Goal: Task Accomplishment & Management: Complete application form

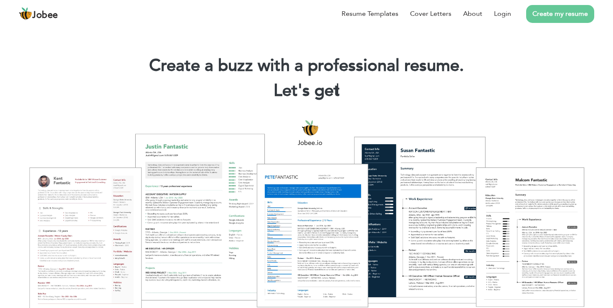
click at [579, 12] on link "Create my resume" at bounding box center [560, 14] width 68 height 18
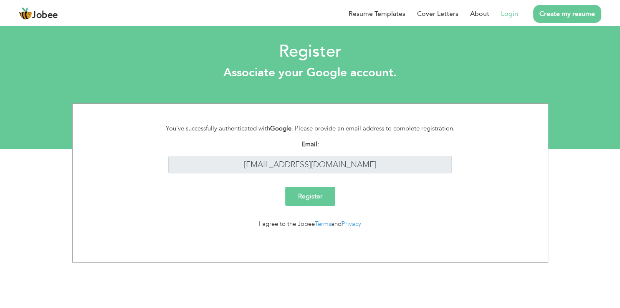
click at [310, 199] on input "Register" at bounding box center [310, 196] width 50 height 19
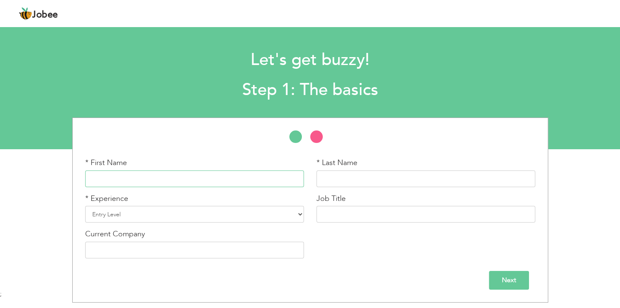
click at [138, 172] on input "text" at bounding box center [194, 179] width 219 height 17
type input "Asad"
type input "Aftab"
click at [85, 206] on select "Entry Level Less than 1 Year 1 Year 2 Years 3 Years 4 Years 5 Years 6 Years 7 Y…" at bounding box center [194, 214] width 219 height 17
click option "2 Years" at bounding box center [0, 0] width 0 height 0
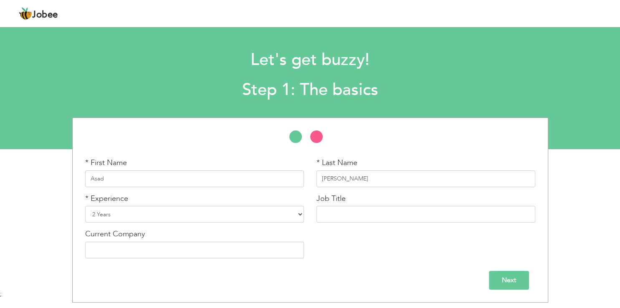
click at [174, 224] on div "* Experience Entry Level Less than 1 Year 1 Year 2 Years 3 Years 4 Years 5 Year…" at bounding box center [194, 212] width 231 height 36
click at [85, 206] on select "Entry Level Less than 1 Year 1 Year 2 Years 3 Years 4 Years 5 Years 6 Years 7 Y…" at bounding box center [194, 214] width 219 height 17
select select "5"
click option "3 Years" at bounding box center [0, 0] width 0 height 0
click at [380, 225] on div "Job Title" at bounding box center [425, 212] width 231 height 36
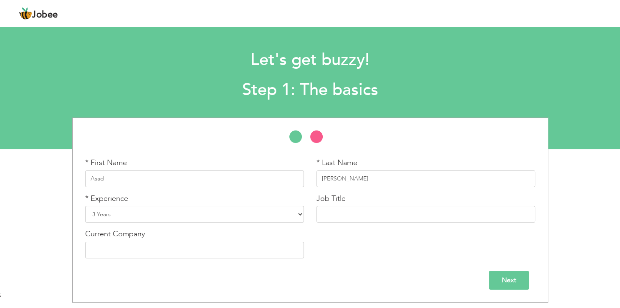
click at [522, 281] on input "Next" at bounding box center [509, 280] width 40 height 19
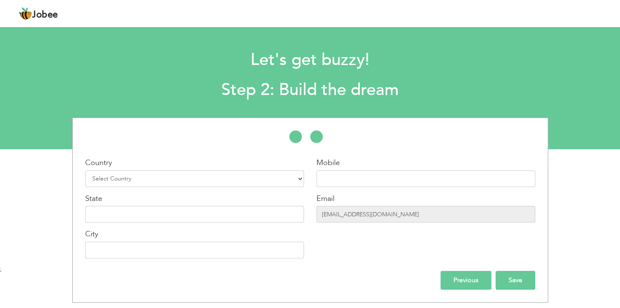
click at [525, 281] on input "Save" at bounding box center [515, 280] width 40 height 19
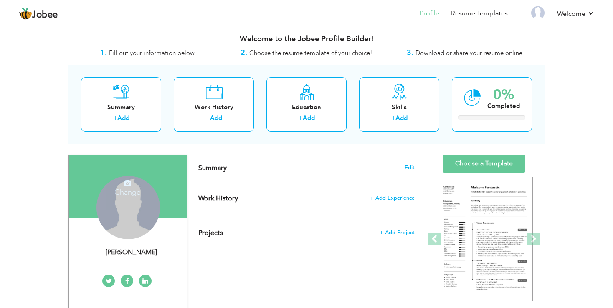
scroll to position [44, 0]
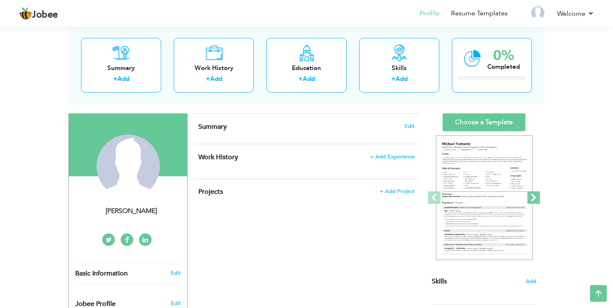
click at [530, 197] on span at bounding box center [533, 198] width 13 height 13
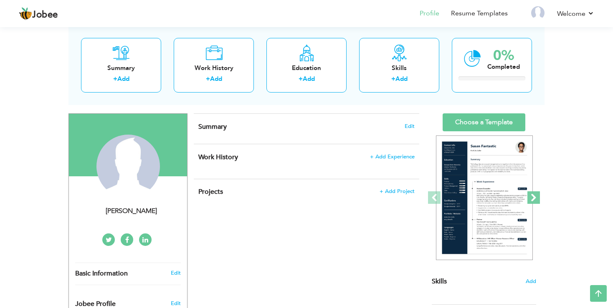
click at [530, 197] on span at bounding box center [533, 198] width 13 height 13
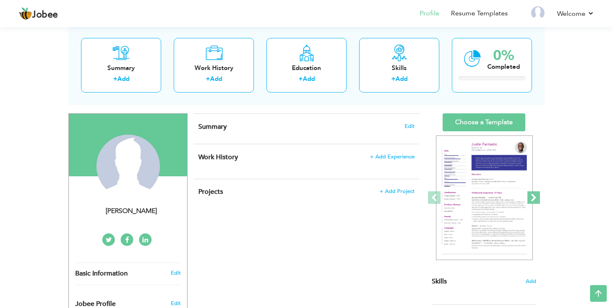
click at [527, 197] on span at bounding box center [533, 198] width 13 height 13
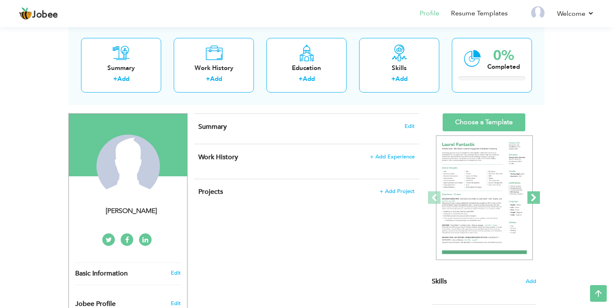
click at [527, 197] on span at bounding box center [533, 198] width 13 height 13
